Goal: Information Seeking & Learning: Understand process/instructions

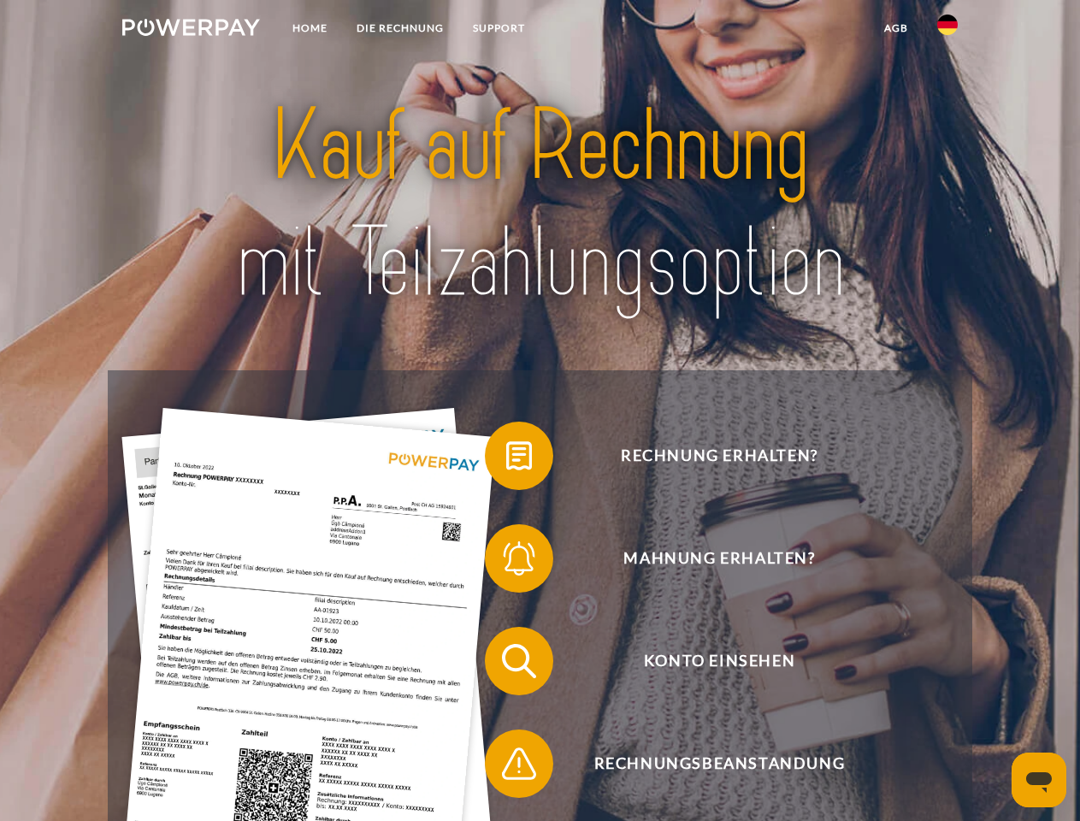
click at [191, 30] on img at bounding box center [191, 27] width 138 height 17
click at [948, 30] on img at bounding box center [948, 25] width 21 height 21
click at [896, 28] on link "agb" at bounding box center [896, 28] width 53 height 31
click at [506, 459] on span at bounding box center [494, 456] width 86 height 86
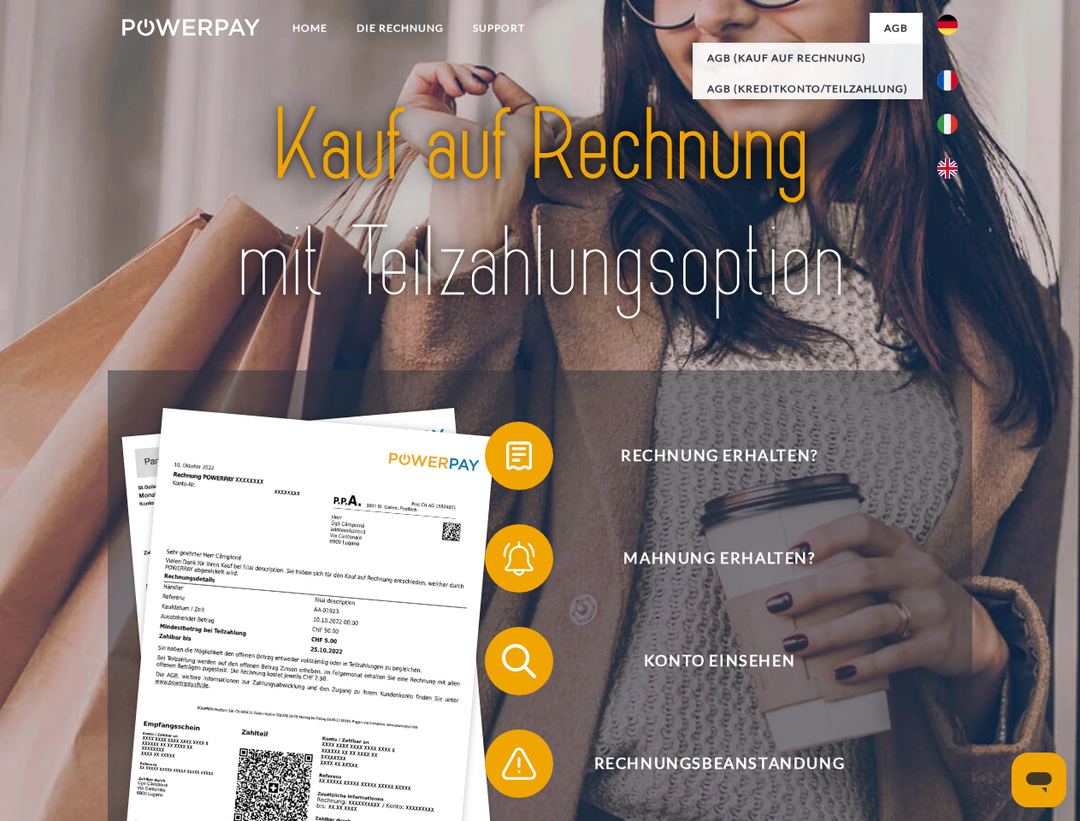
click at [506, 562] on span at bounding box center [494, 559] width 86 height 86
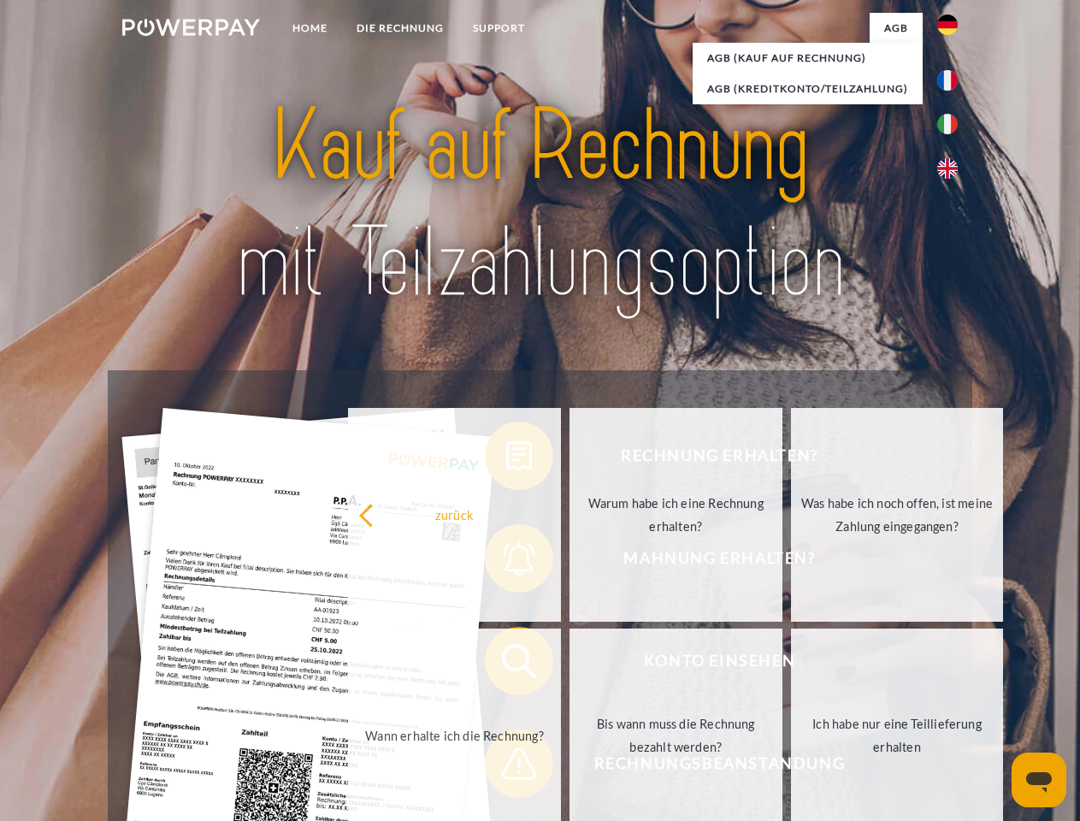
click at [570, 665] on link "Bis wann muss die Rechnung bezahlt werden?" at bounding box center [676, 736] width 213 height 214
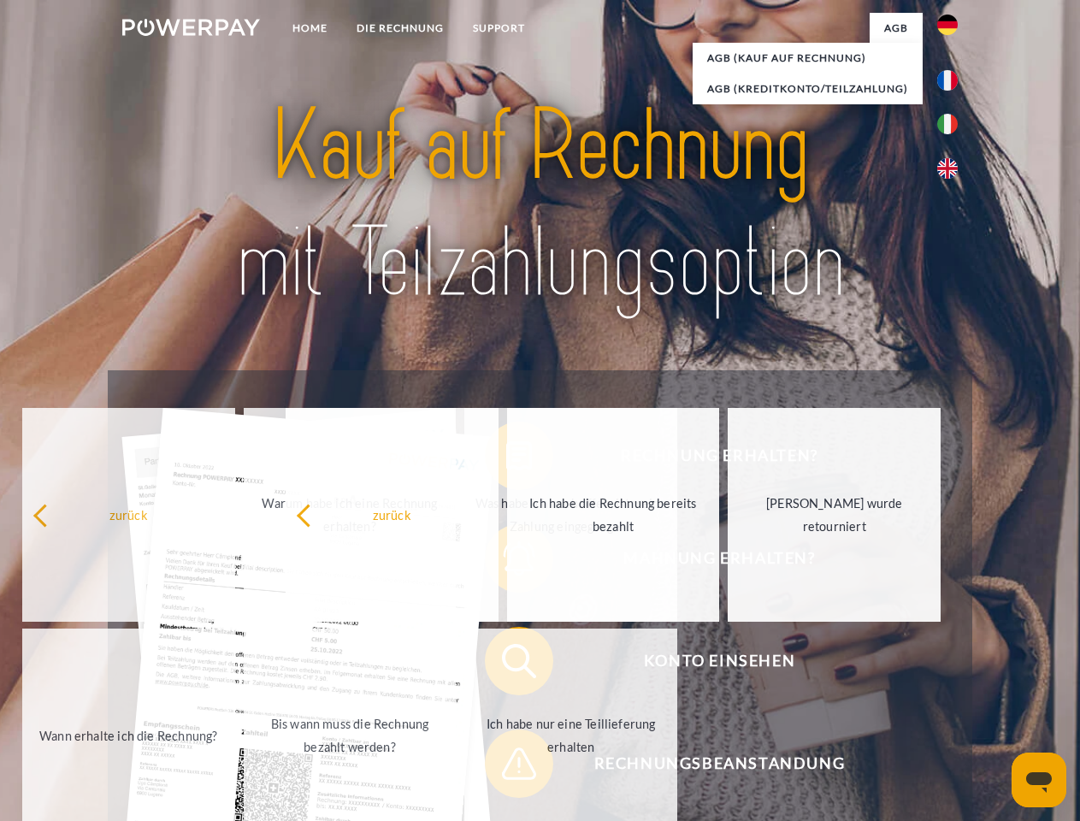
click at [506, 767] on span at bounding box center [494, 764] width 86 height 86
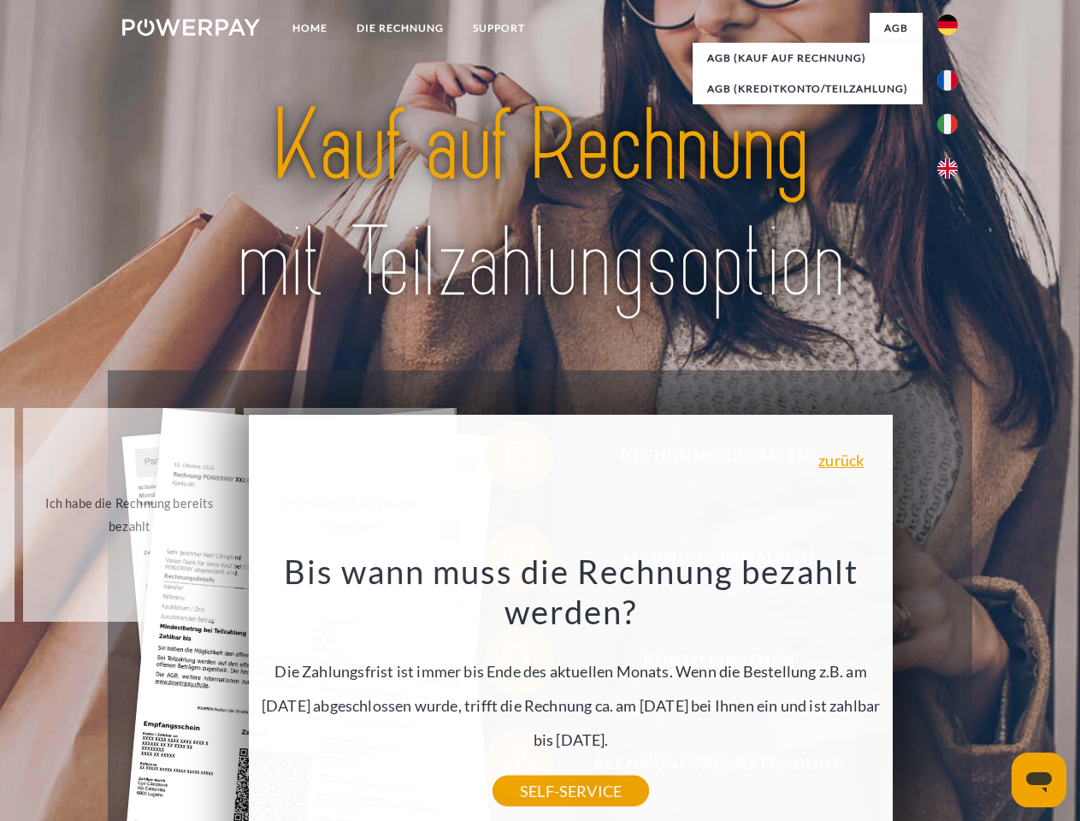
click at [1039, 780] on icon "Messaging-Fenster öffnen" at bounding box center [1039, 782] width 26 height 21
